Goal: Task Accomplishment & Management: Manage account settings

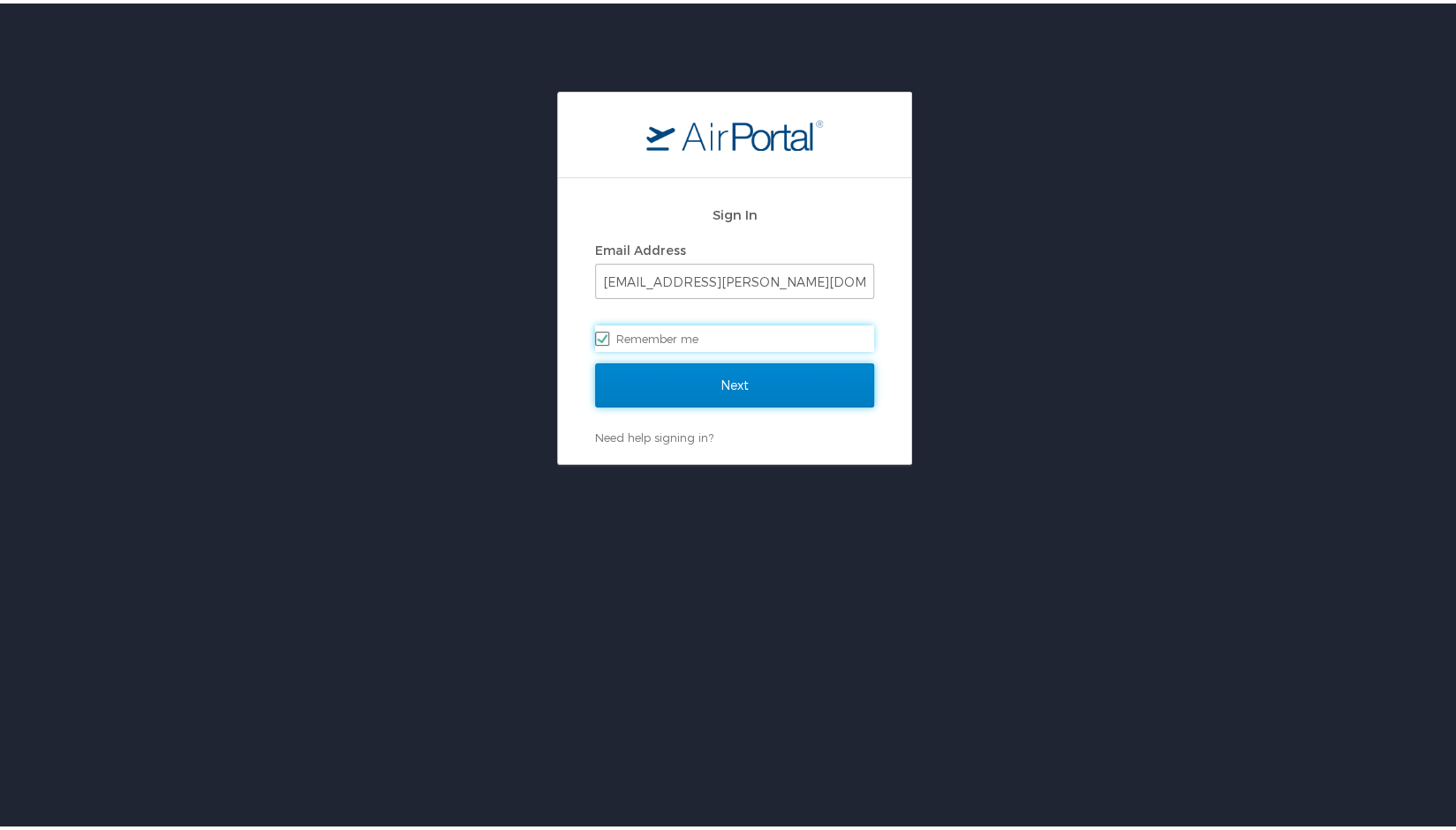
click at [657, 391] on input "Next" at bounding box center [734, 383] width 279 height 44
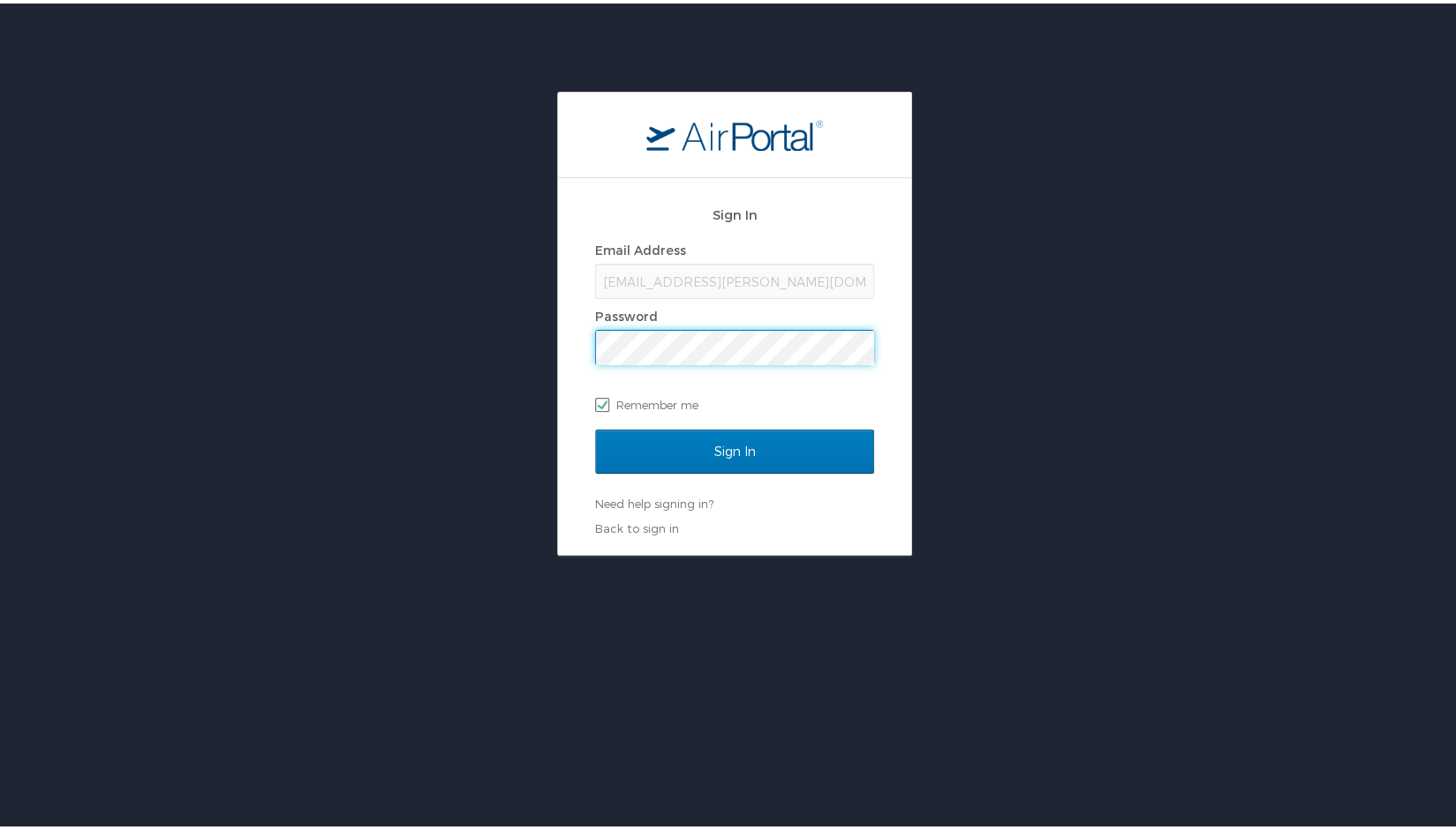
click at [595, 426] on input "Sign In" at bounding box center [734, 448] width 279 height 44
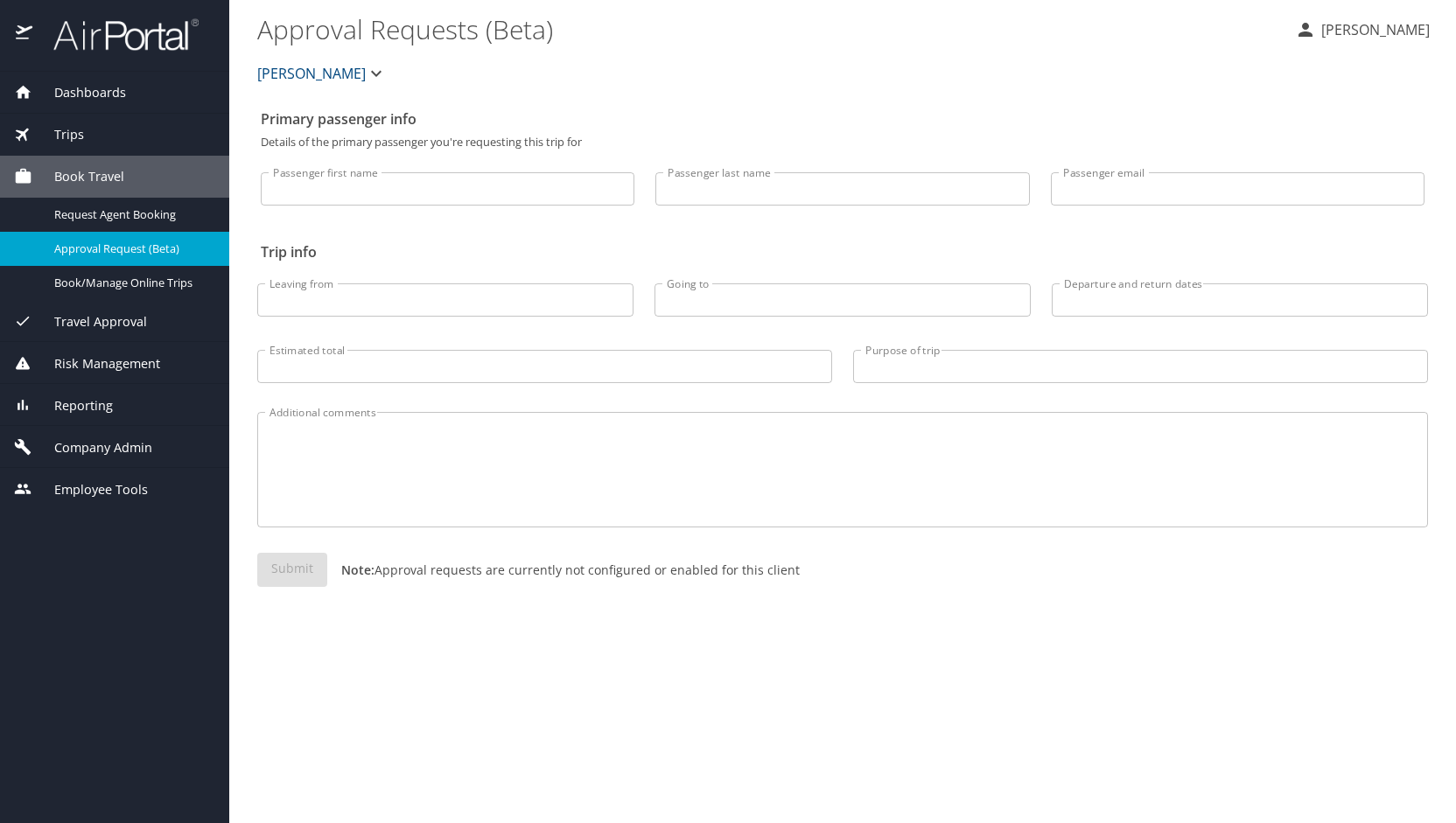
click at [120, 455] on span "Company Admin" at bounding box center [92, 447] width 120 height 19
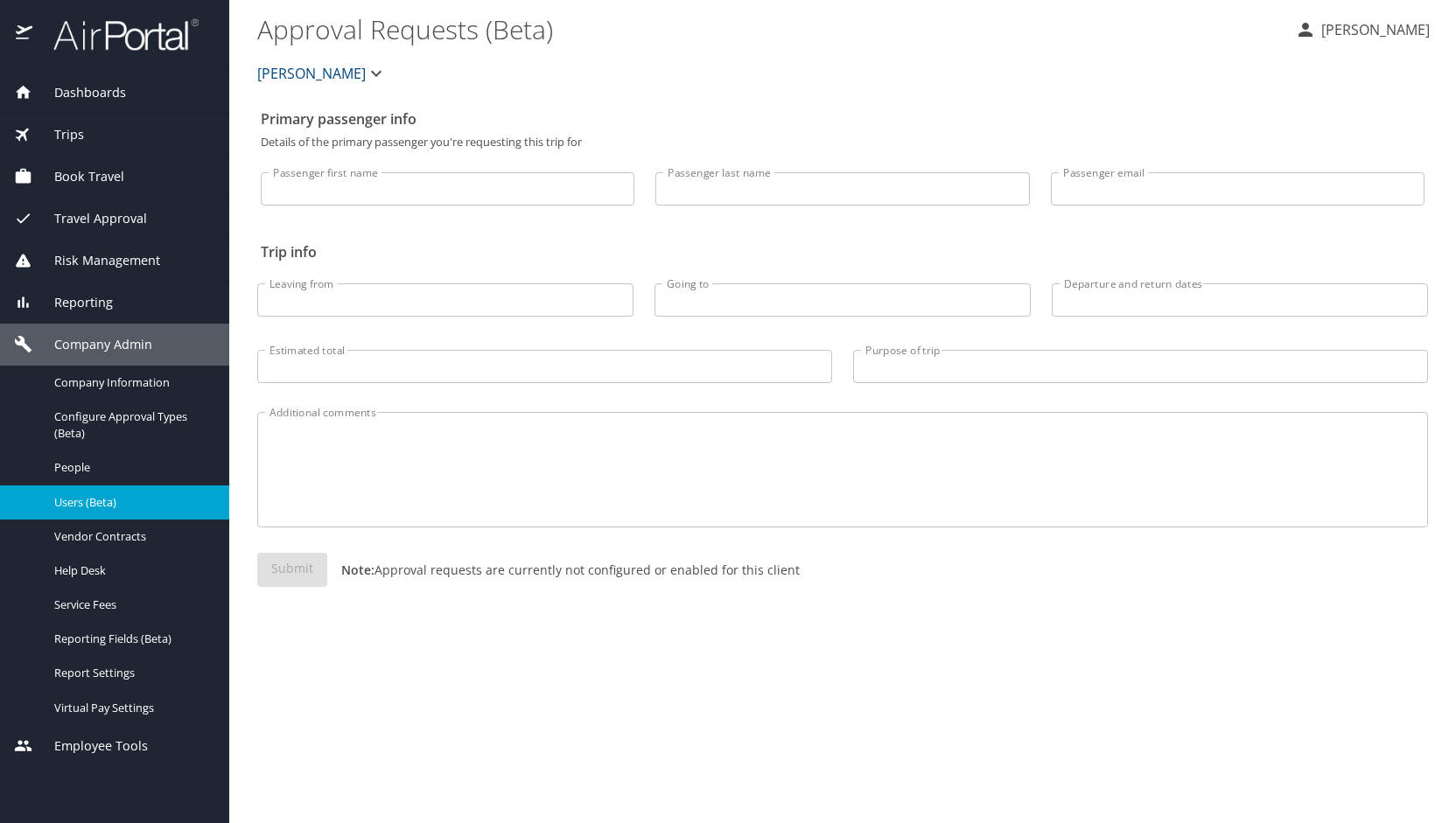
click at [87, 502] on span "Users (Beta)" at bounding box center [131, 502] width 154 height 17
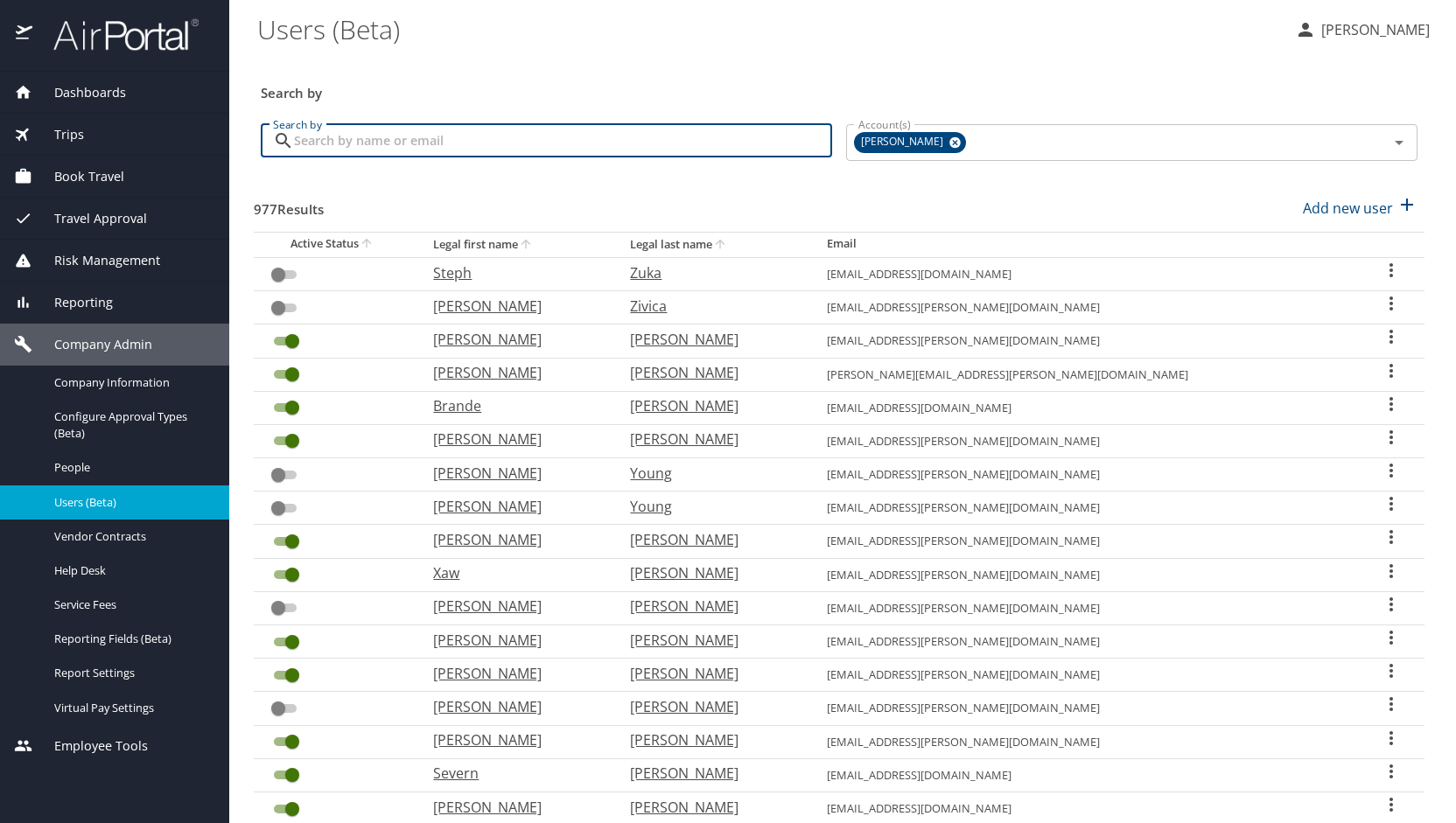
click at [399, 142] on input "Search by" at bounding box center [563, 141] width 538 height 33
type input "[PERSON_NAME]"
checkbox input "true"
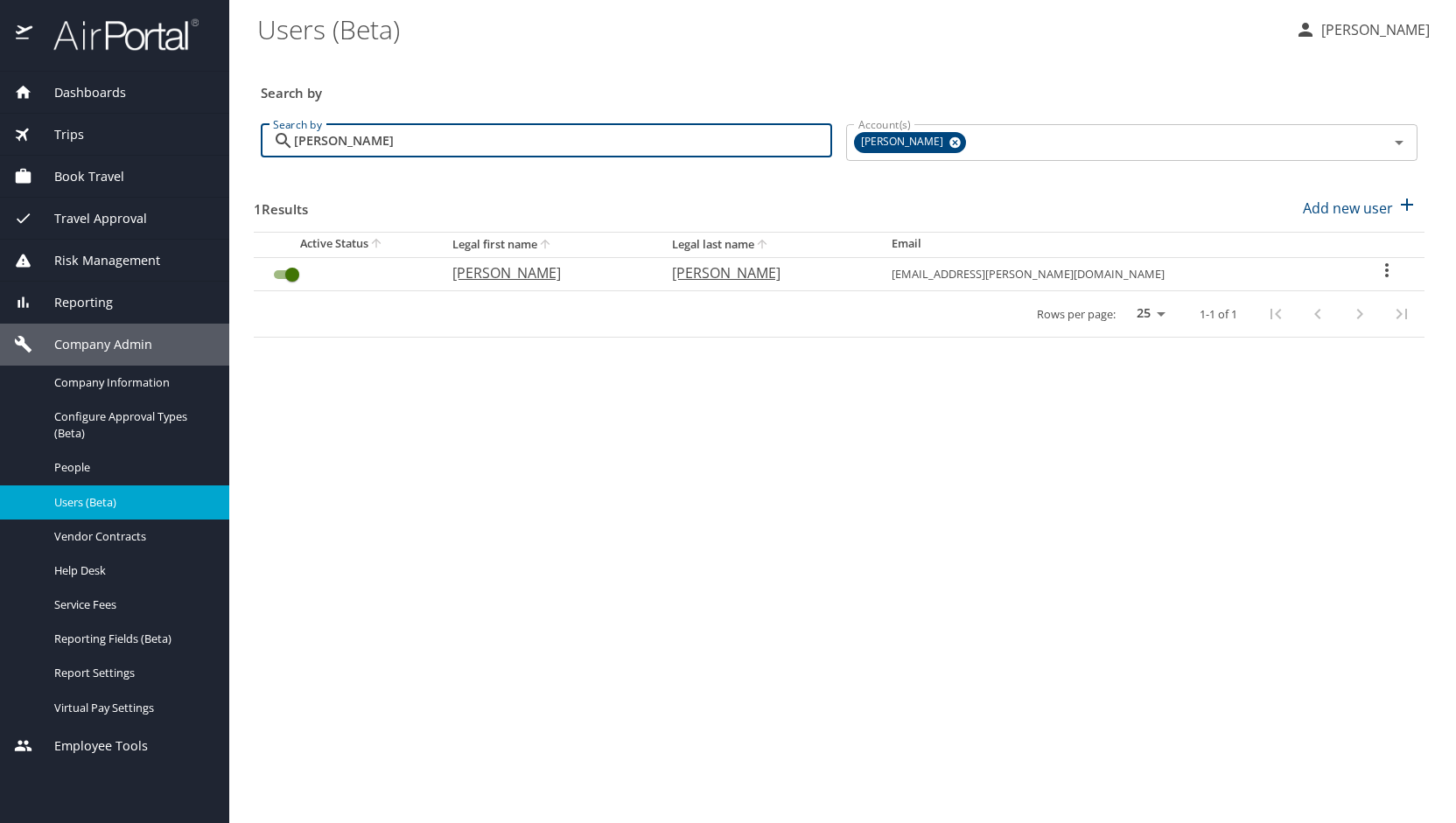
type input "[PERSON_NAME]"
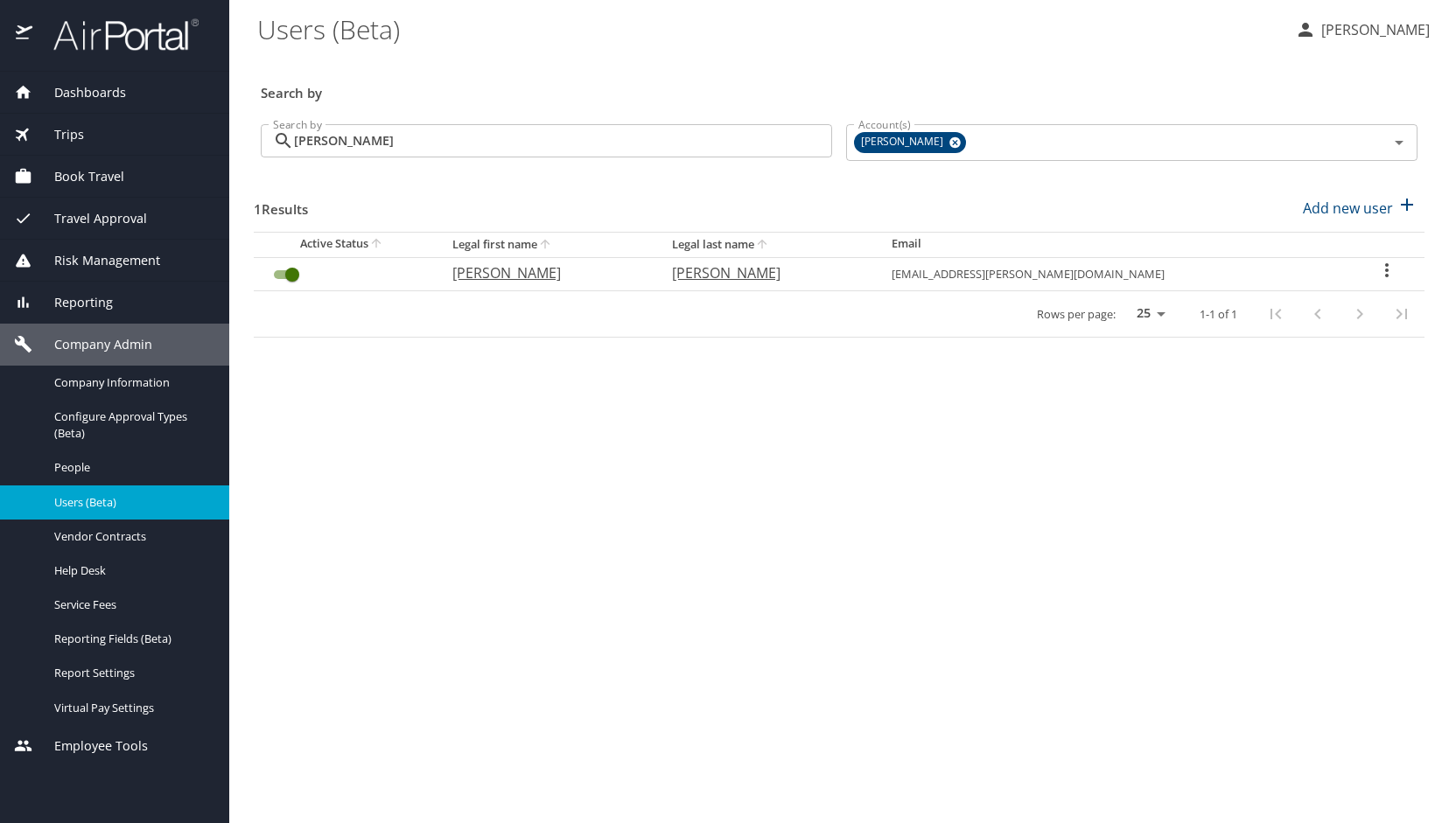
click at [538, 276] on p "[PERSON_NAME]" at bounding box center [544, 273] width 185 height 21
select select "US"
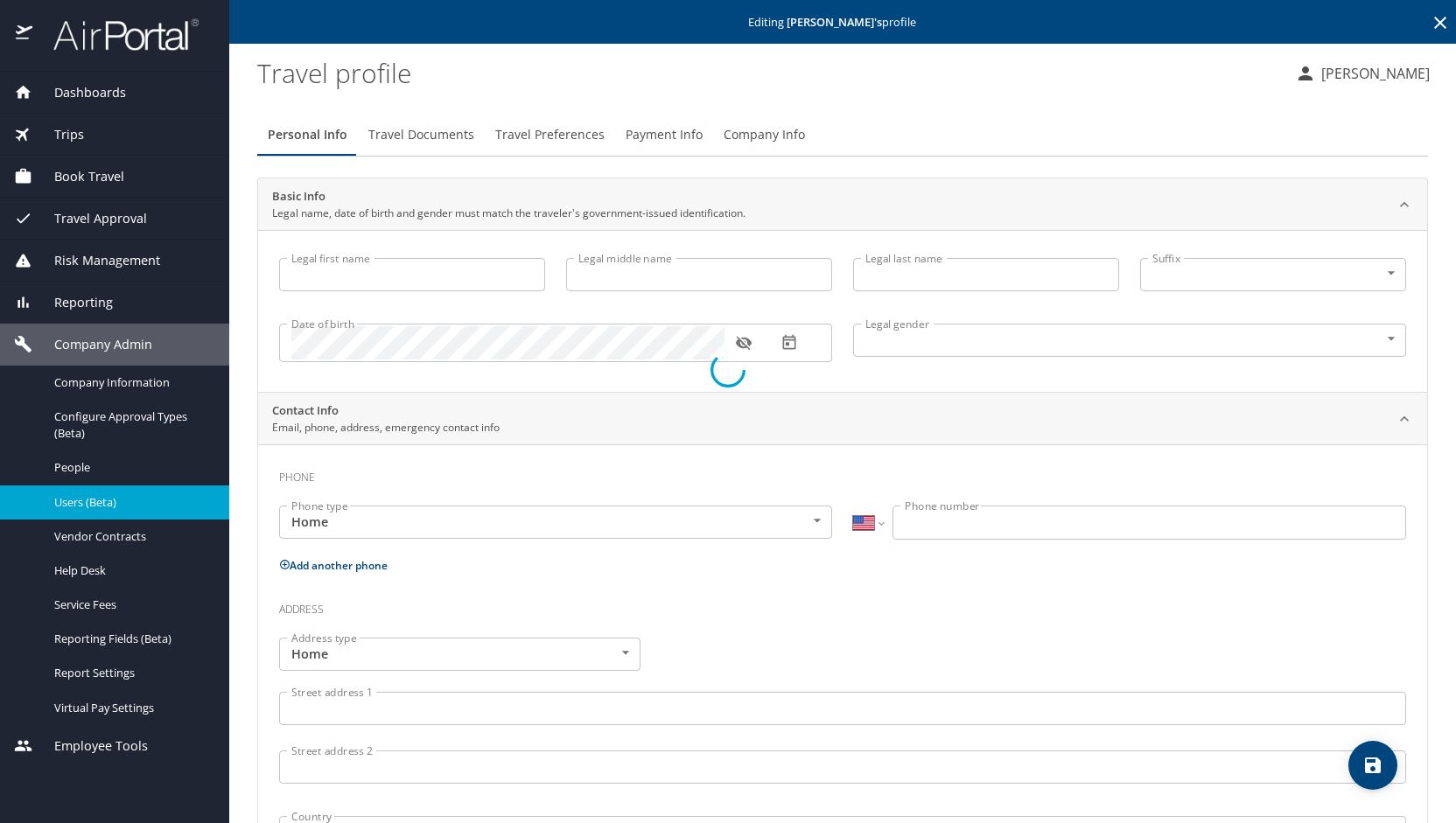
type input "[PERSON_NAME]"
type input "[DEMOGRAPHIC_DATA]"
type input "[PERSON_NAME]"
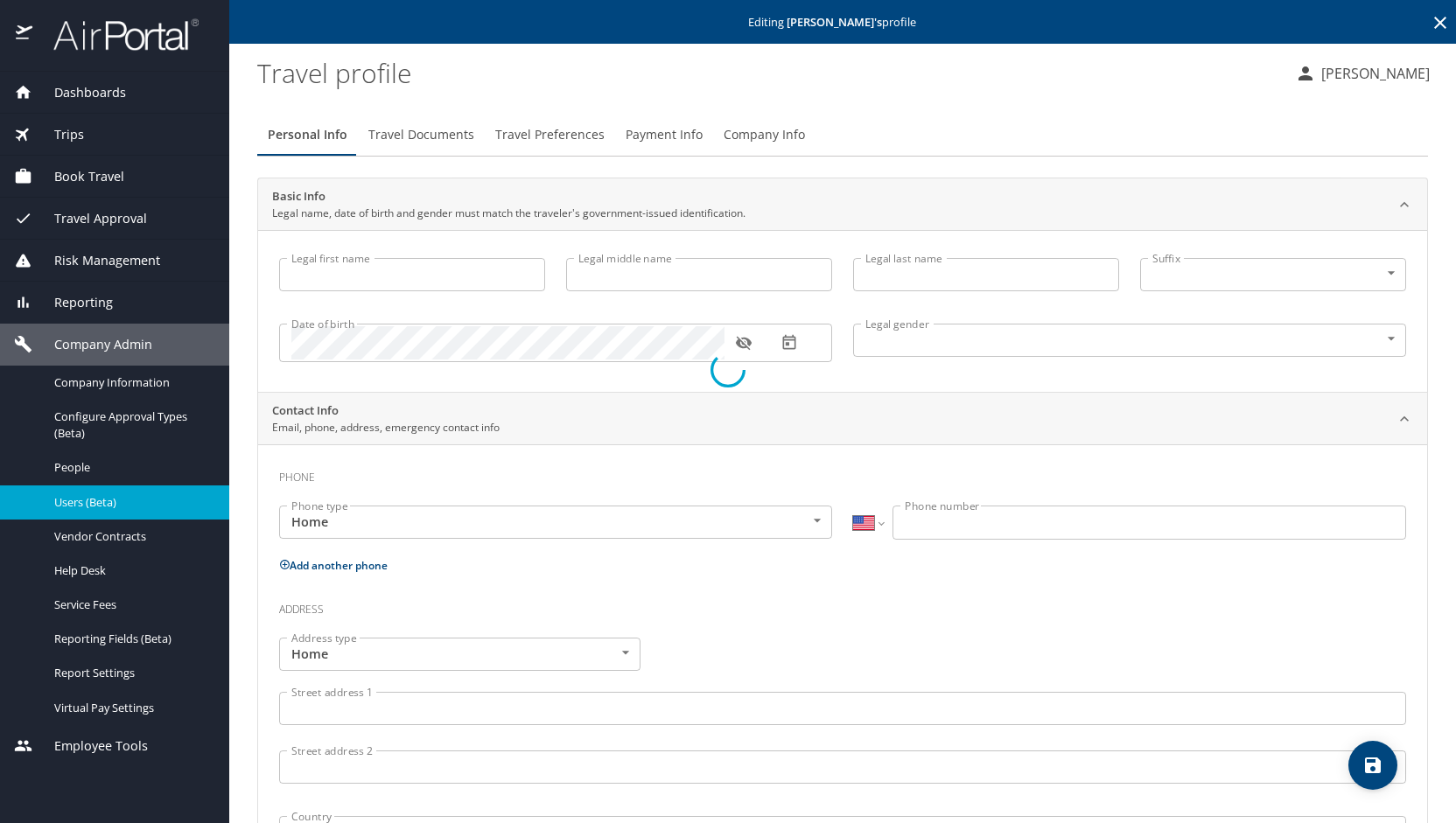
type input "[PERSON_NAME]"
select select "SC"
type input "7019569"
select select "SC"
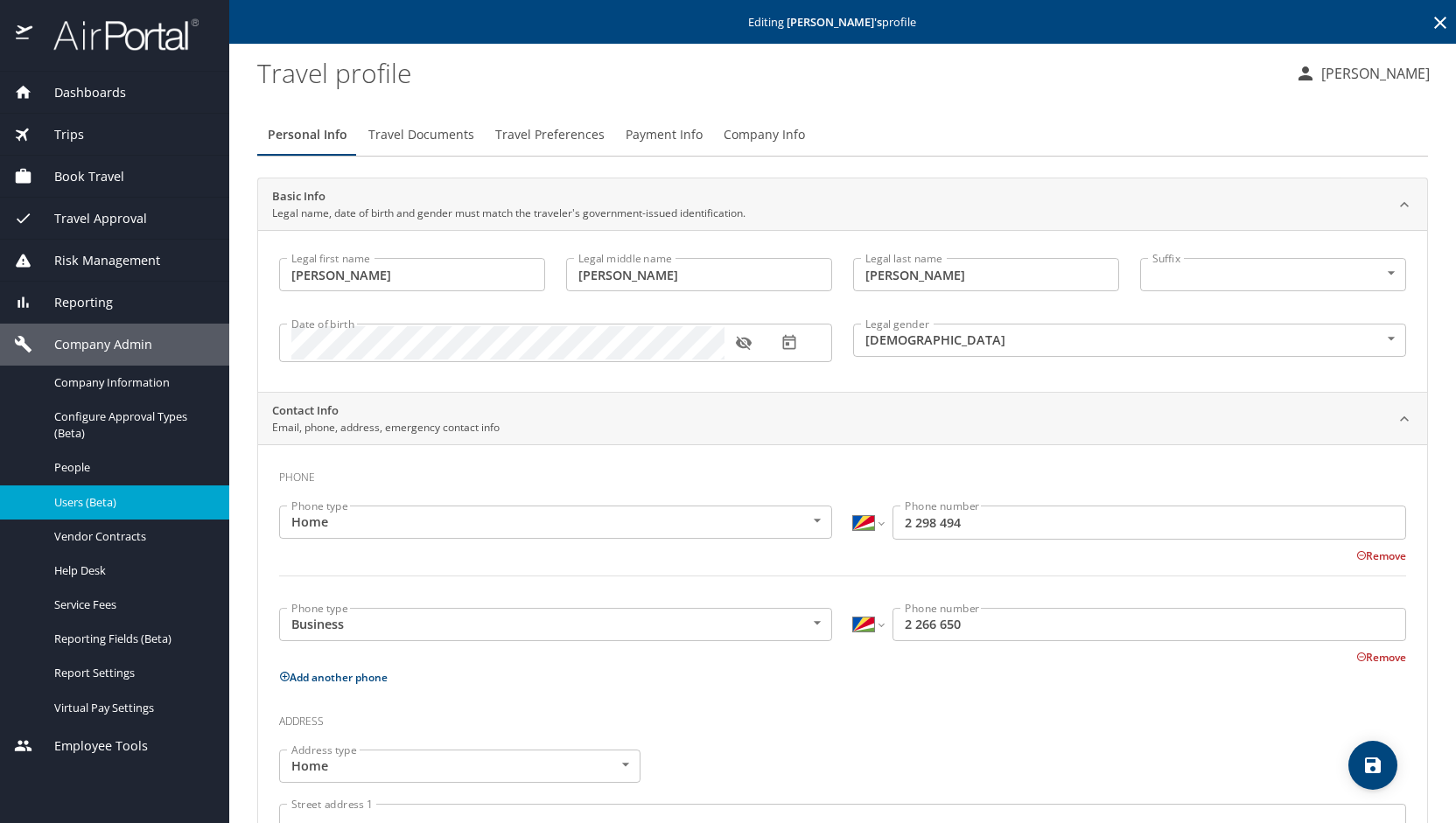
click at [912, 107] on div "Personal Info Travel Documents Travel Preferences Payment Info Company Info Bas…" at bounding box center [842, 684] width 1171 height 1169
click at [636, 139] on span "Payment Info" at bounding box center [664, 135] width 77 height 22
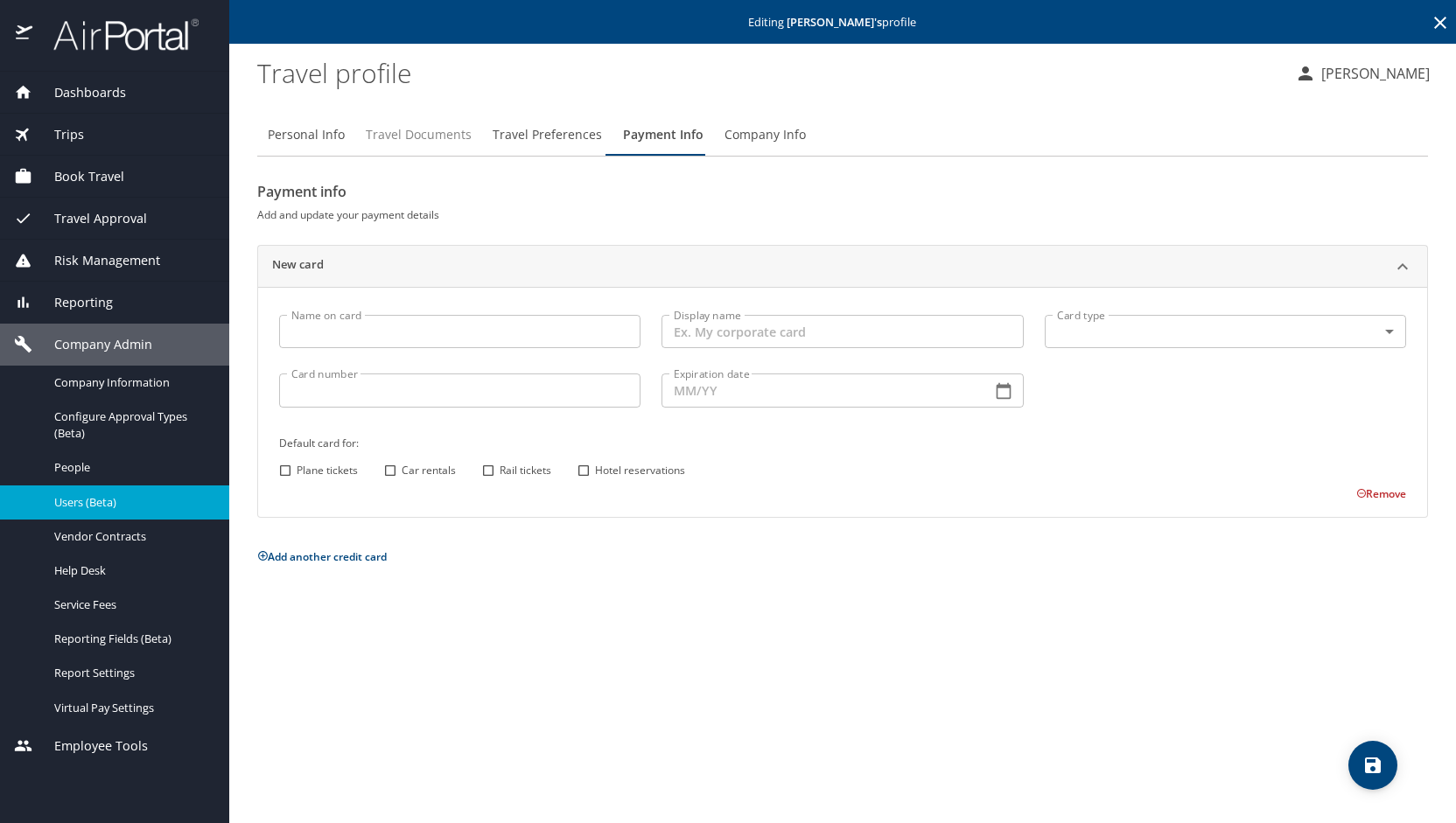
click at [409, 129] on span "Travel Documents" at bounding box center [418, 135] width 106 height 22
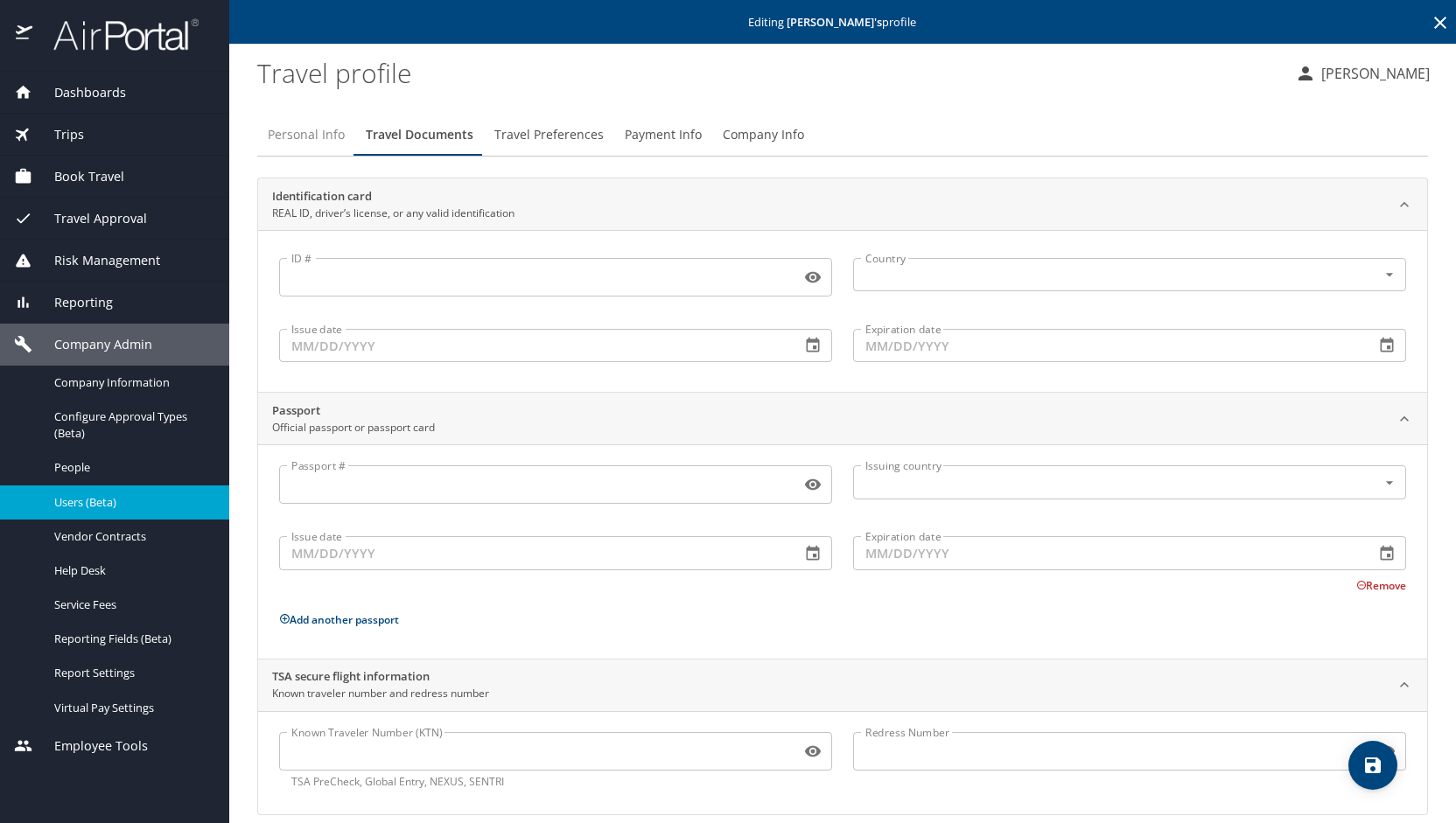
click at [301, 134] on span "Personal Info" at bounding box center [306, 135] width 77 height 22
select select "SC"
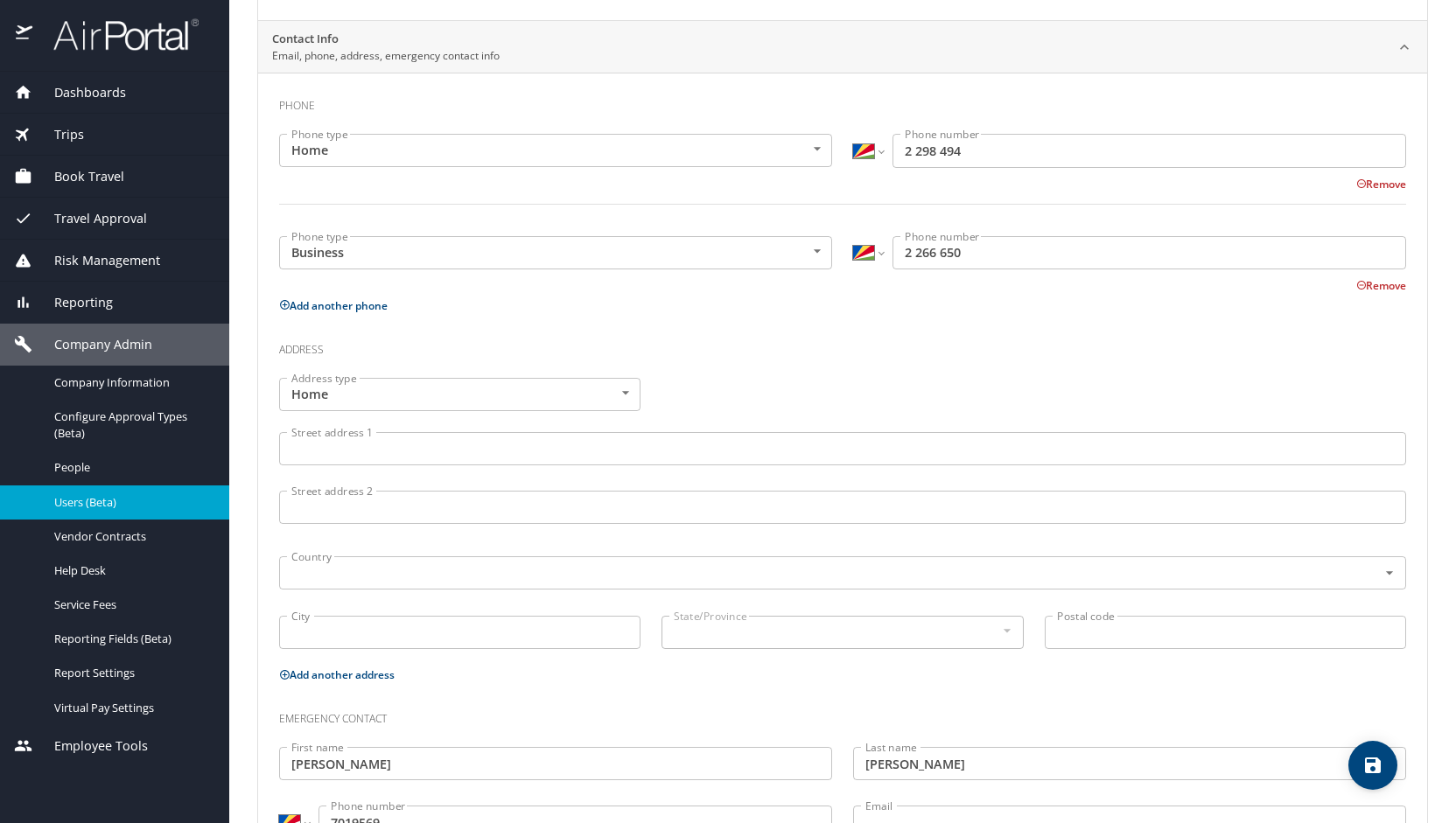
scroll to position [373, 0]
